Goal: Share content: Share content

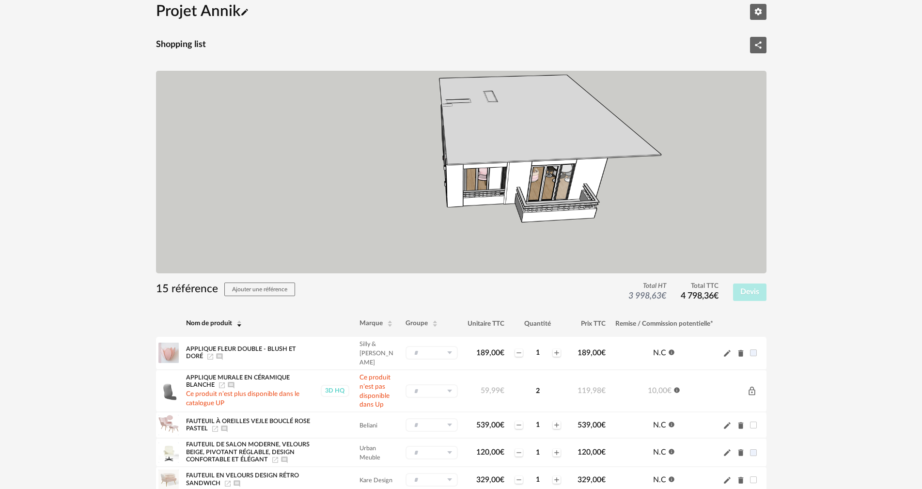
scroll to position [97, 0]
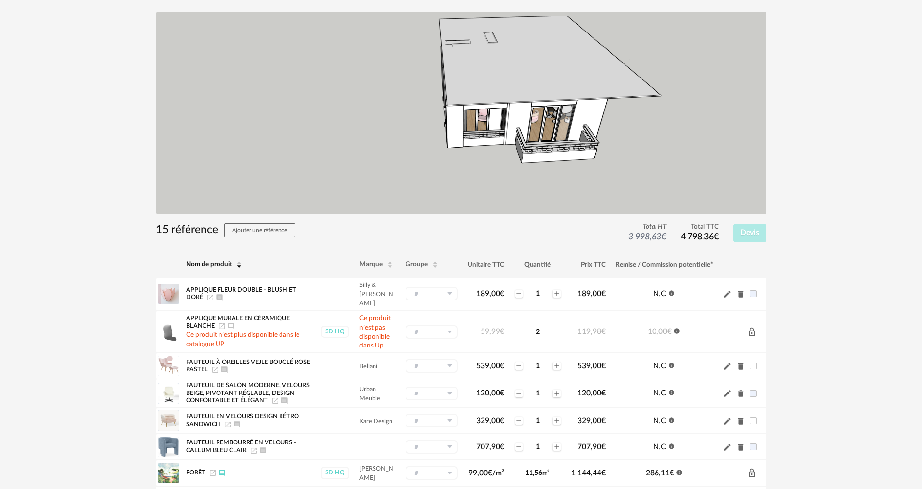
click at [882, 372] on div "Projet Annik Pencil icon Editer les paramètres Shopping list Share Variant icon…" at bounding box center [461, 357] width 922 height 859
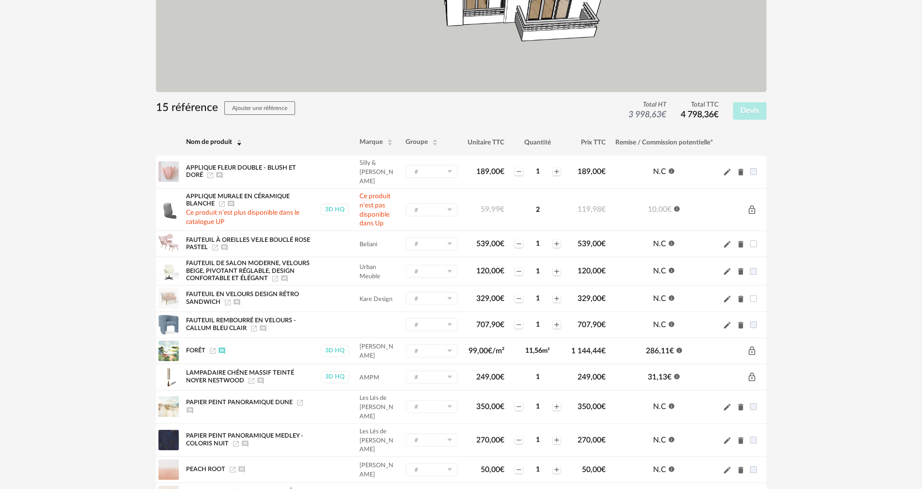
scroll to position [242, 0]
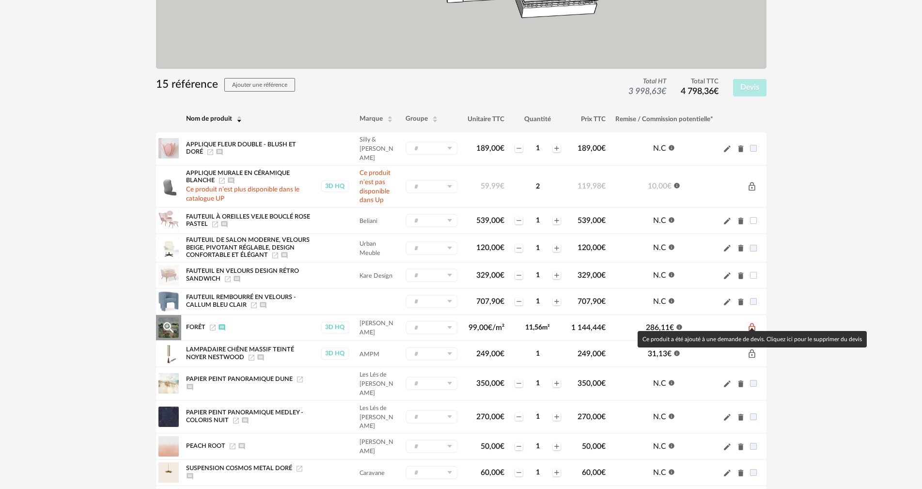
click at [752, 323] on icon "Lock Outline icon" at bounding box center [752, 328] width 10 height 10
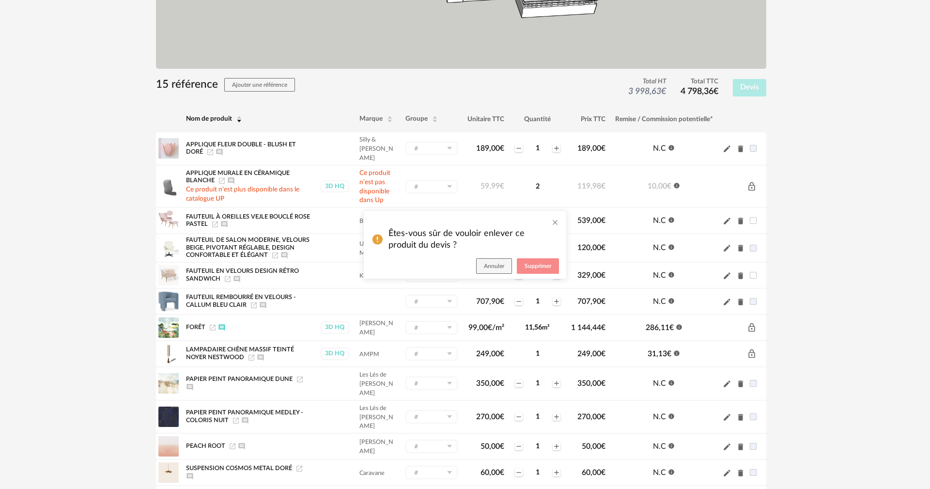
click at [537, 268] on span "Supprimer" at bounding box center [538, 266] width 27 height 6
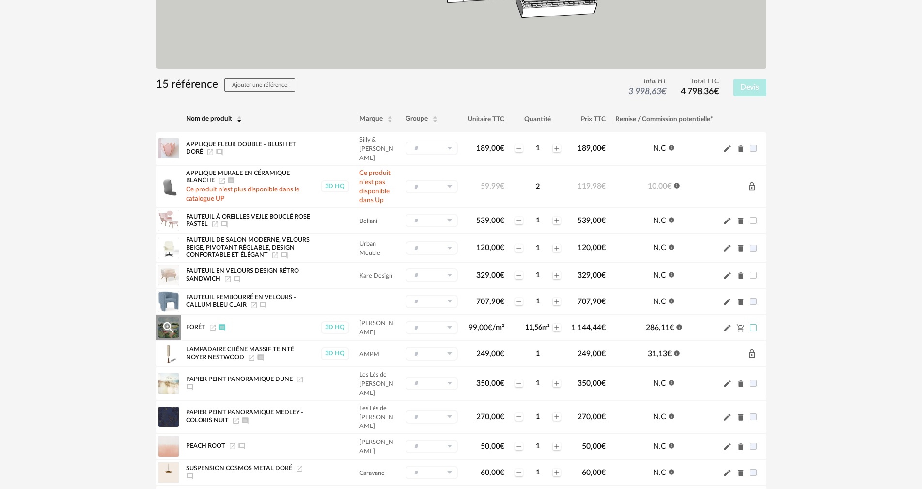
click at [753, 324] on span at bounding box center [753, 327] width 7 height 7
click at [724, 324] on icon "Pencil icon" at bounding box center [727, 328] width 9 height 9
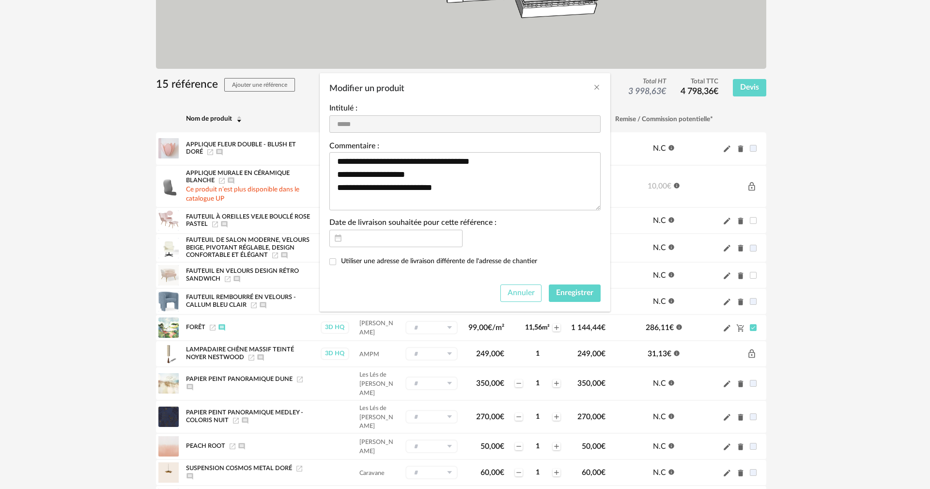
click at [528, 288] on button "Annuler" at bounding box center [521, 292] width 42 height 17
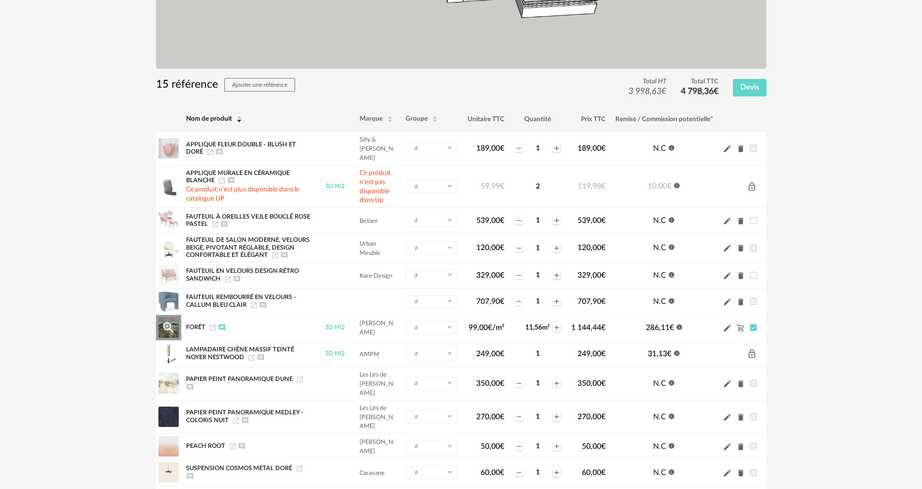
click at [751, 324] on span at bounding box center [753, 327] width 7 height 7
click at [740, 380] on icon "Delete icon" at bounding box center [740, 383] width 5 height 7
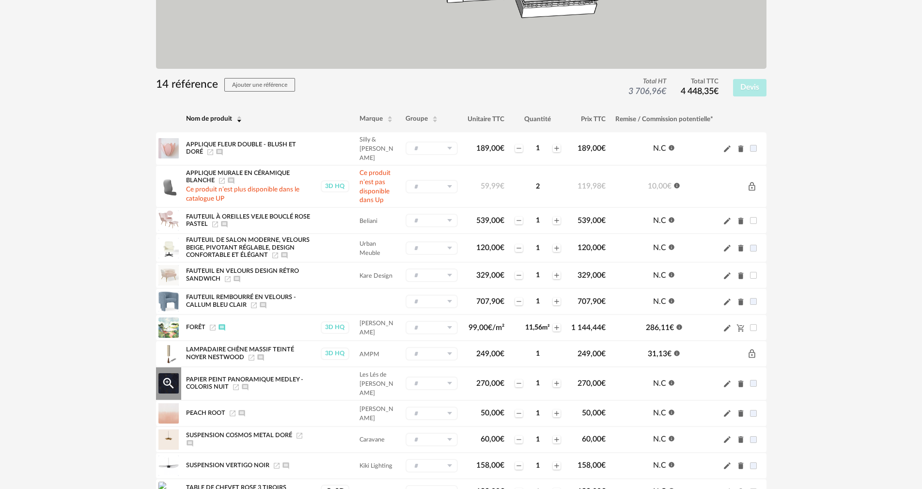
click at [741, 380] on icon "Delete icon" at bounding box center [740, 383] width 5 height 7
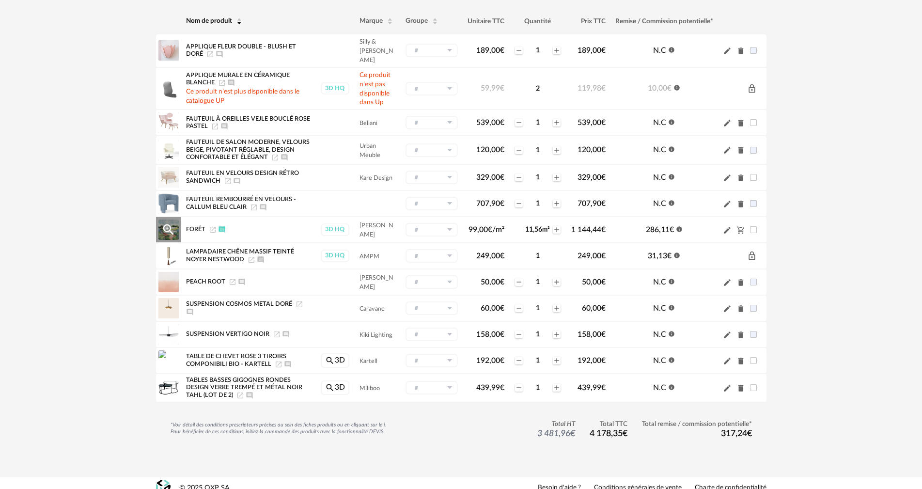
scroll to position [343, 0]
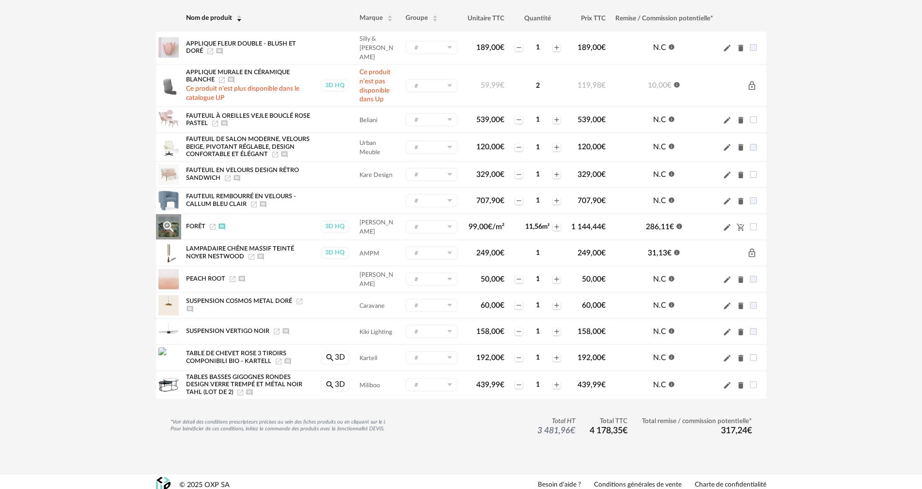
click at [220, 223] on icon "Afficher/masquer le commentaire" at bounding box center [221, 226] width 6 height 6
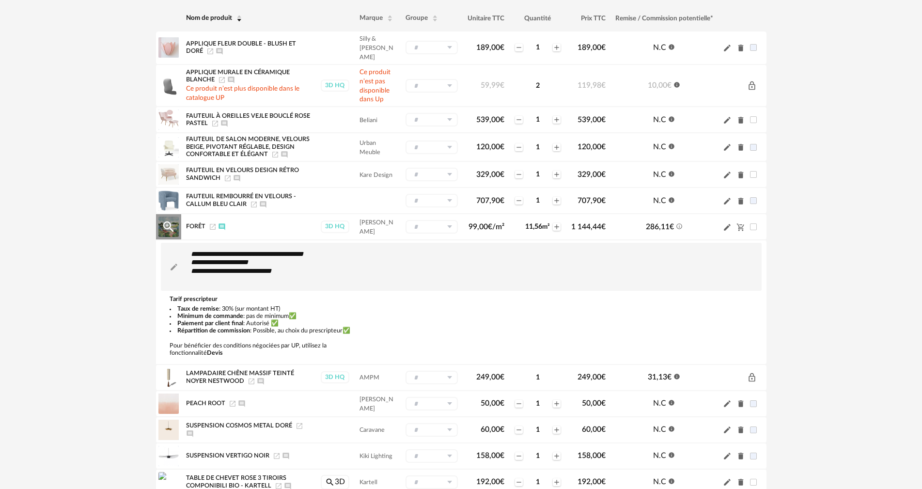
click at [212, 224] on icon "Launch icon" at bounding box center [213, 227] width 6 height 6
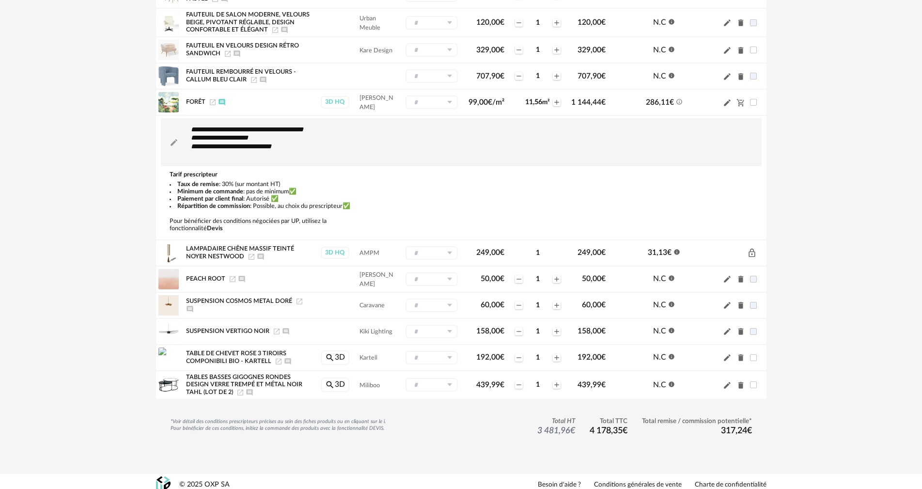
scroll to position [419, 0]
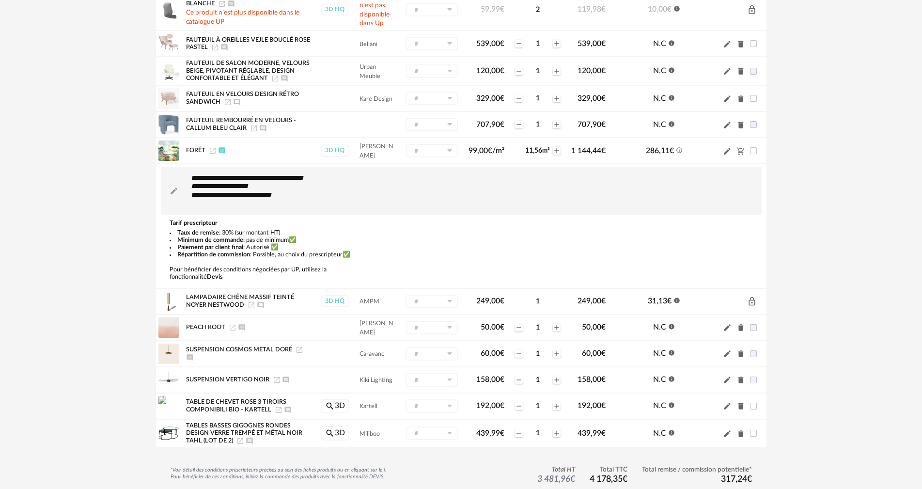
click at [847, 123] on div "Projet Annik Pencil icon Editer les paramètres Shopping list Share Variant icon…" at bounding box center [461, 64] width 922 height 917
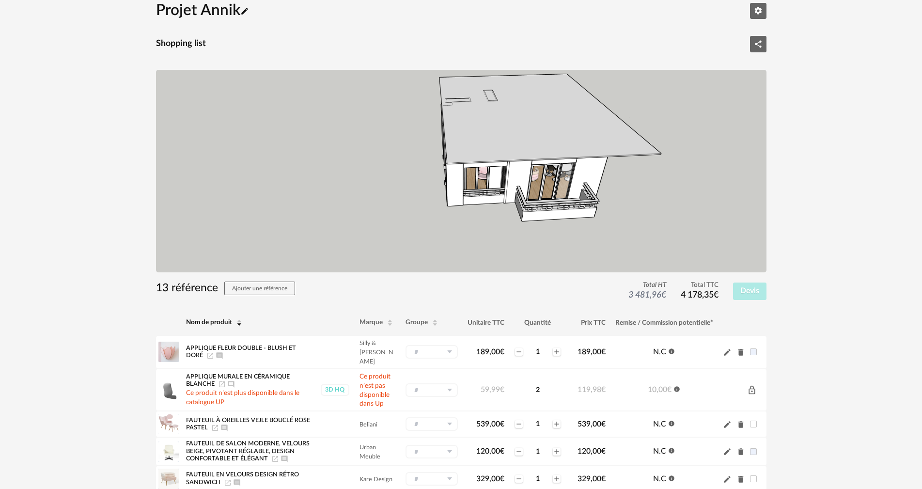
scroll to position [0, 0]
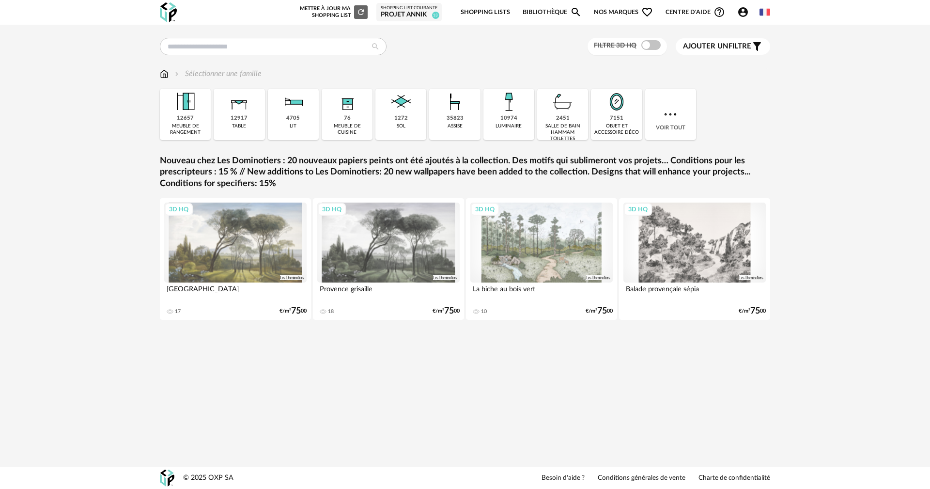
click at [422, 13] on div "Projet Annik" at bounding box center [409, 15] width 57 height 9
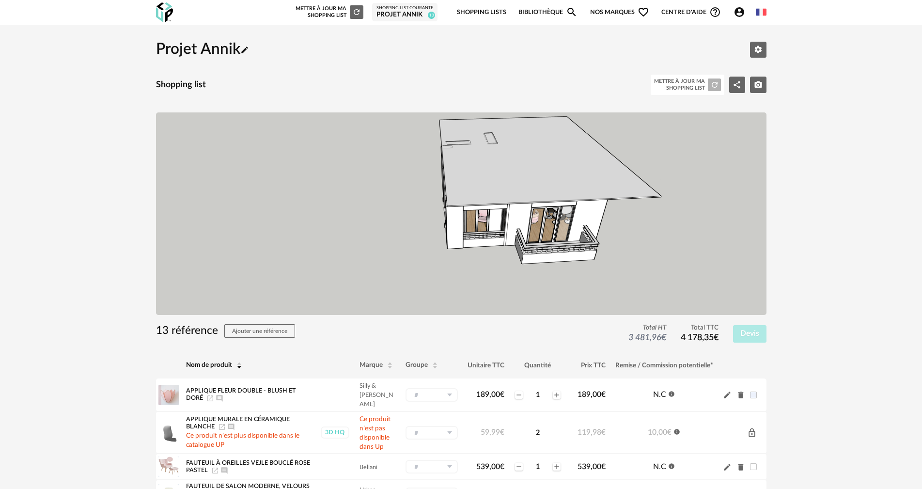
click at [470, 10] on link "Shopping Lists" at bounding box center [481, 12] width 49 height 23
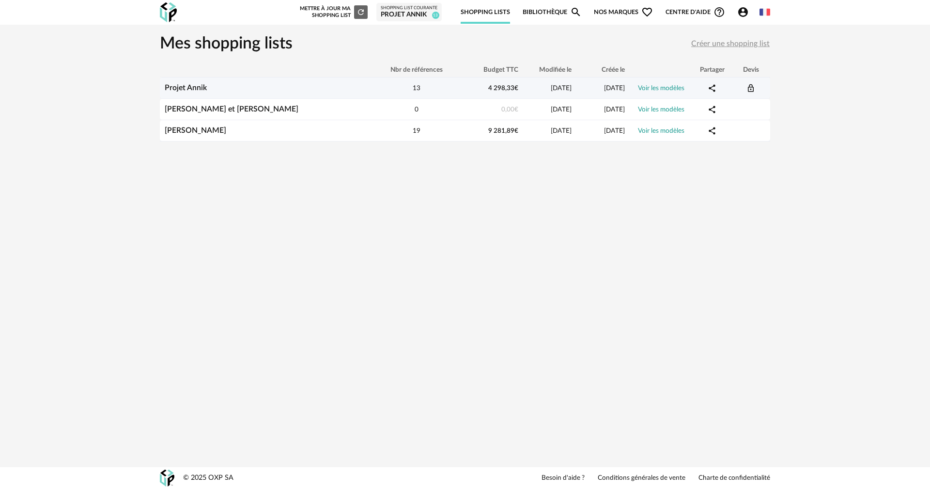
click at [716, 89] on icon "Share Variant icon" at bounding box center [712, 88] width 9 height 9
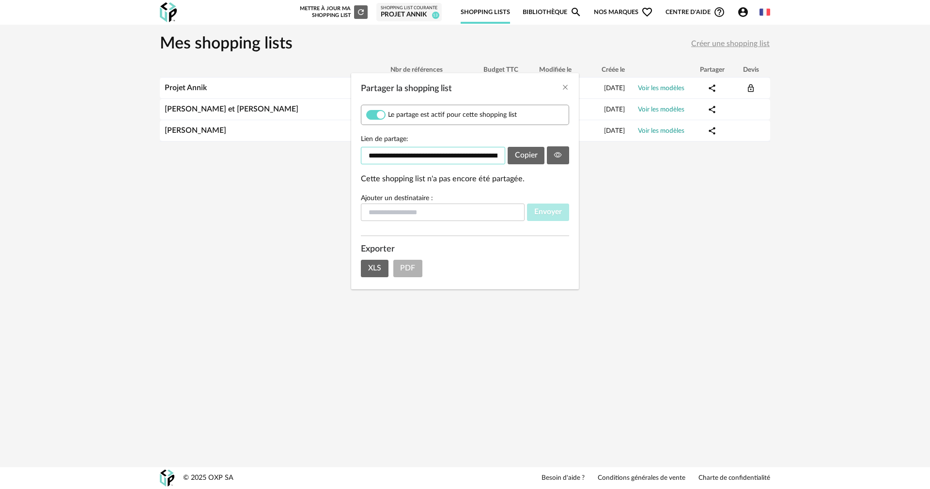
click at [457, 159] on input "**********" at bounding box center [433, 155] width 144 height 17
click at [729, 241] on div "**********" at bounding box center [465, 244] width 930 height 489
click at [774, 264] on div "**********" at bounding box center [465, 244] width 930 height 489
click at [567, 86] on icon "Close" at bounding box center [565, 87] width 8 height 8
